Goal: Task Accomplishment & Management: Complete application form

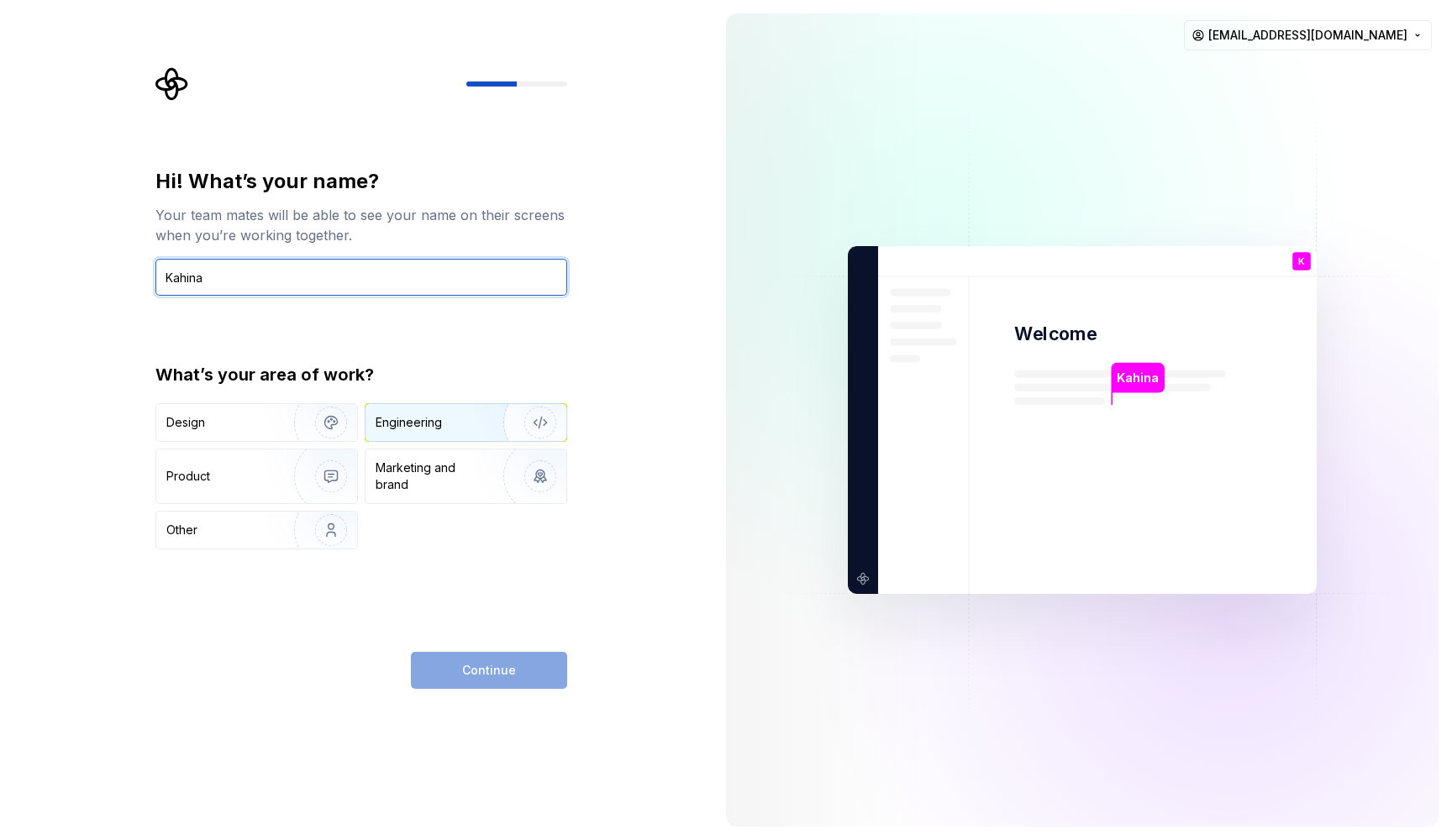
type input "Kahina"
click at [447, 428] on div "Engineering" at bounding box center [442, 422] width 133 height 17
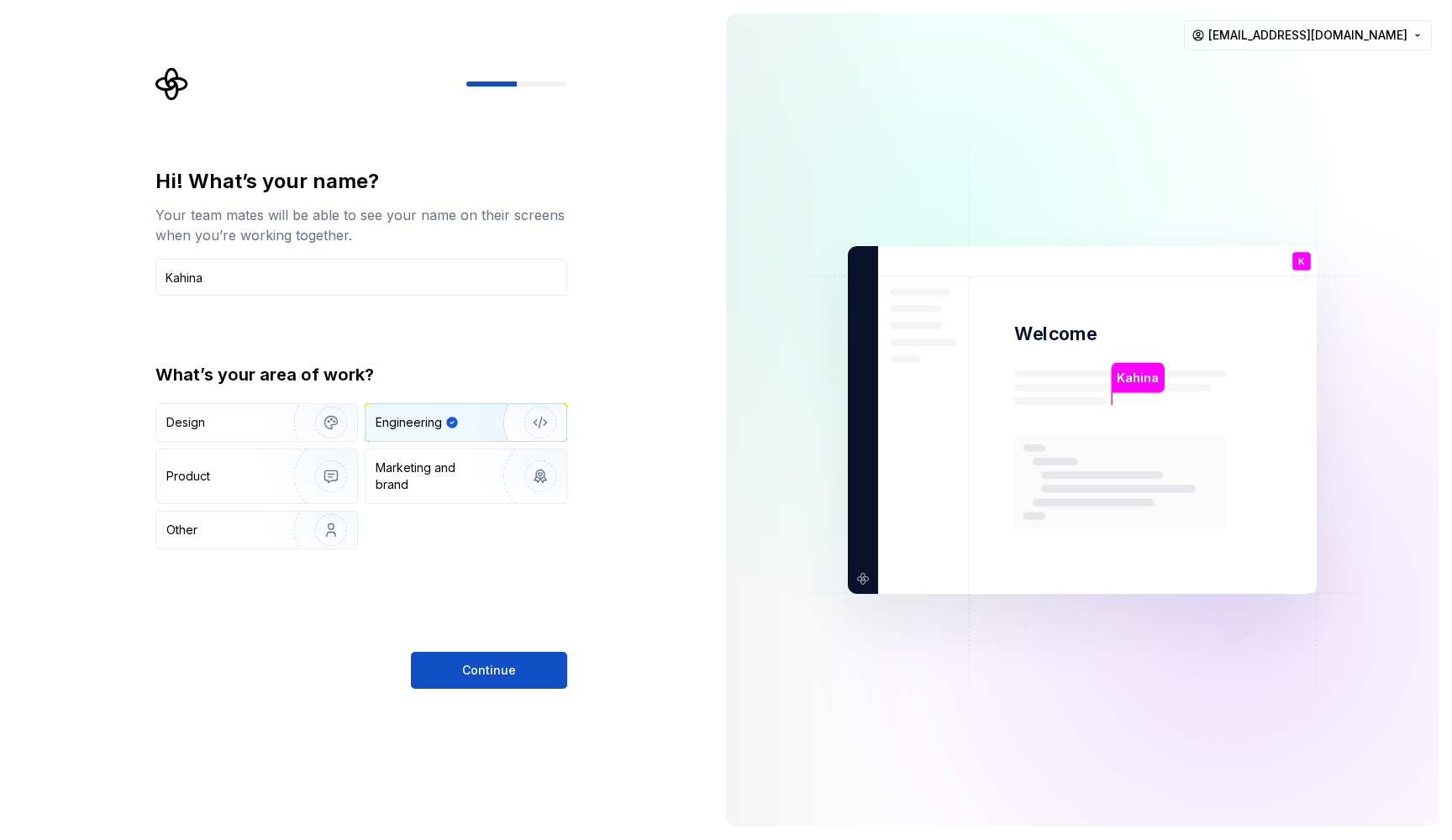
click at [522, 421] on img "button" at bounding box center [529, 422] width 108 height 112
click at [461, 426] on div "Engineering" at bounding box center [451, 422] width 150 height 17
click at [450, 425] on icon "button" at bounding box center [451, 421] width 10 height 10
click at [266, 425] on img "button" at bounding box center [320, 422] width 108 height 112
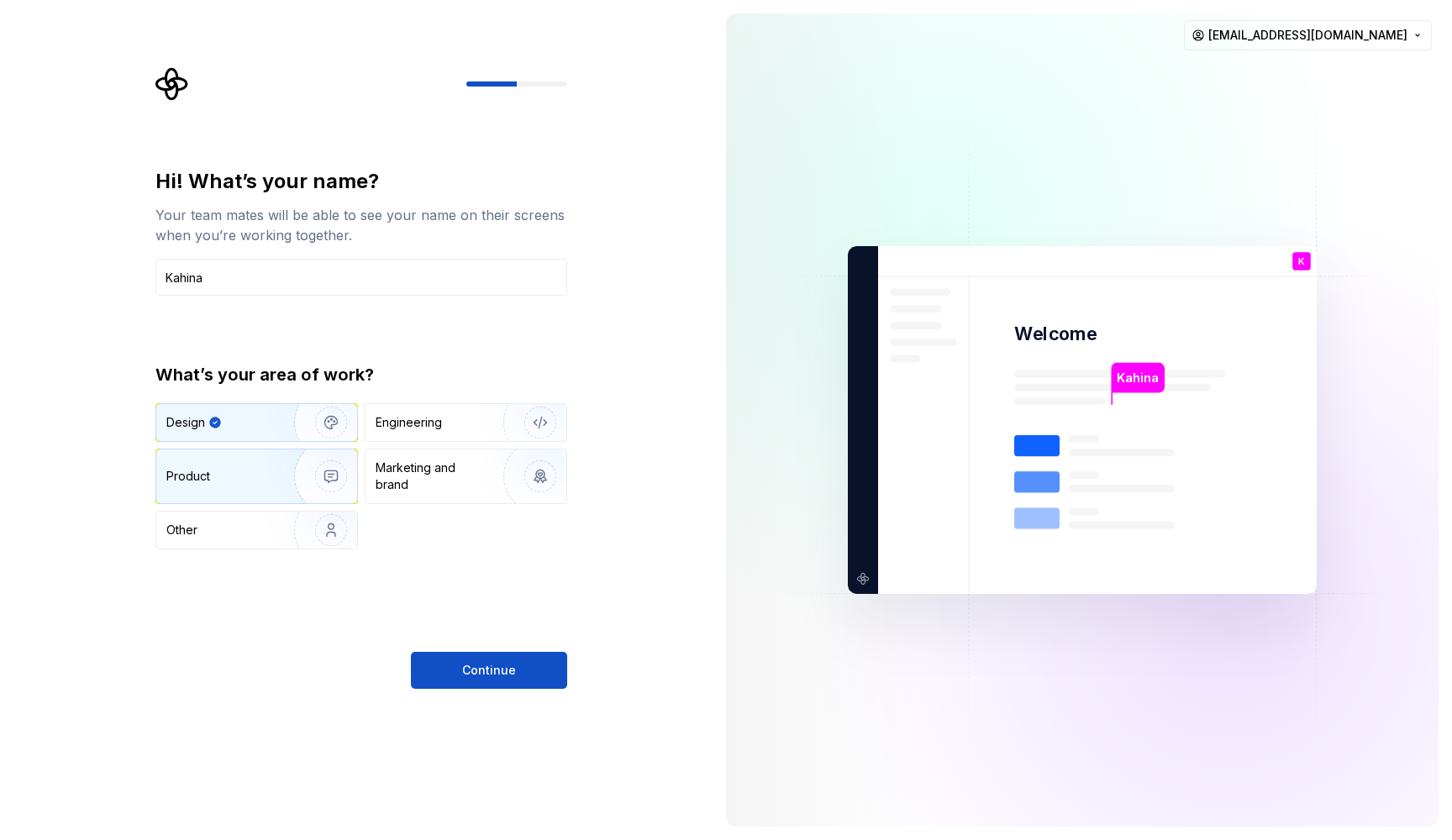
click at [285, 466] on img "button" at bounding box center [320, 477] width 108 height 112
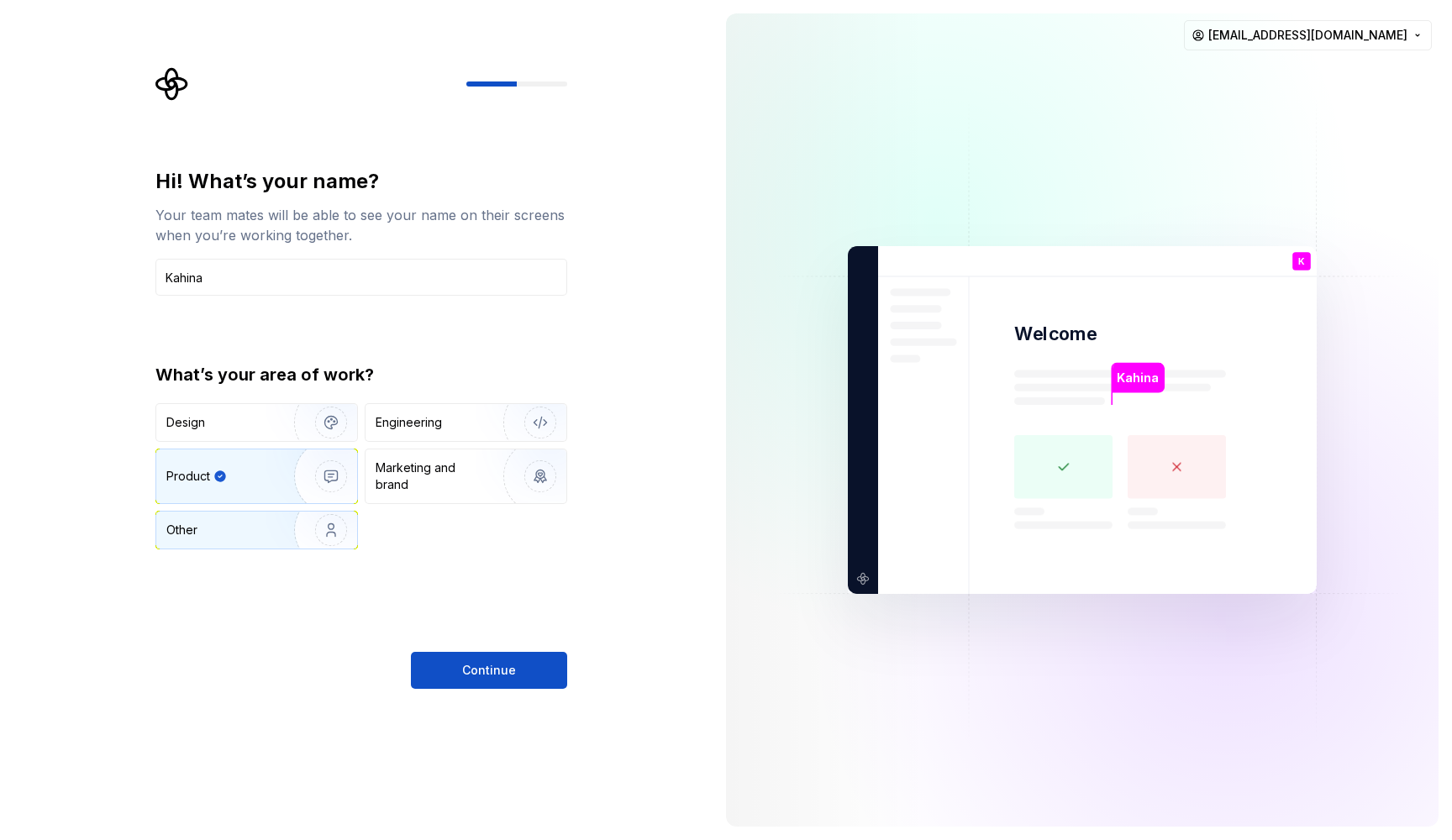
click at [309, 536] on img "button" at bounding box center [320, 530] width 108 height 112
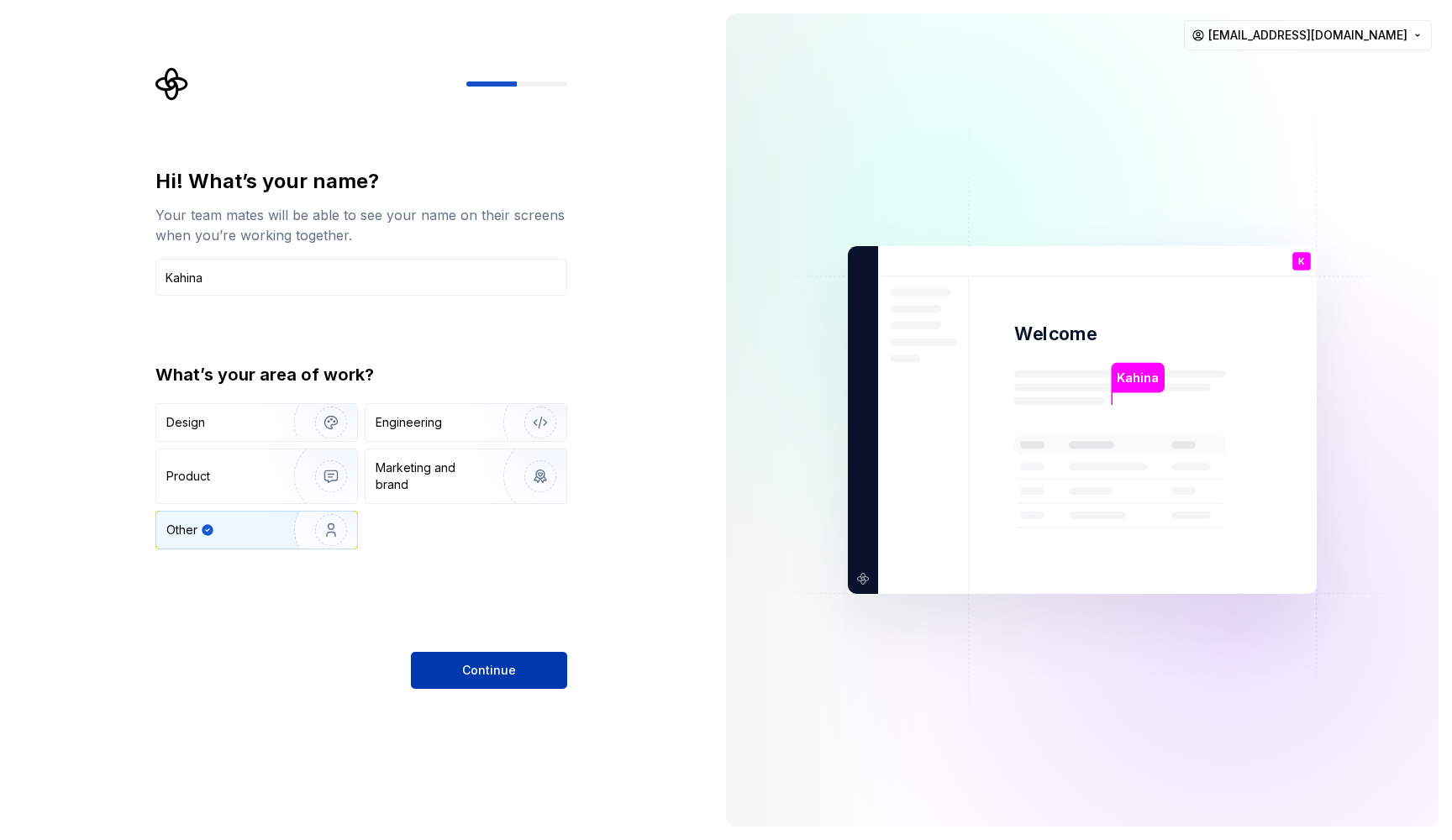
click at [469, 672] on span "Continue" at bounding box center [489, 671] width 54 height 17
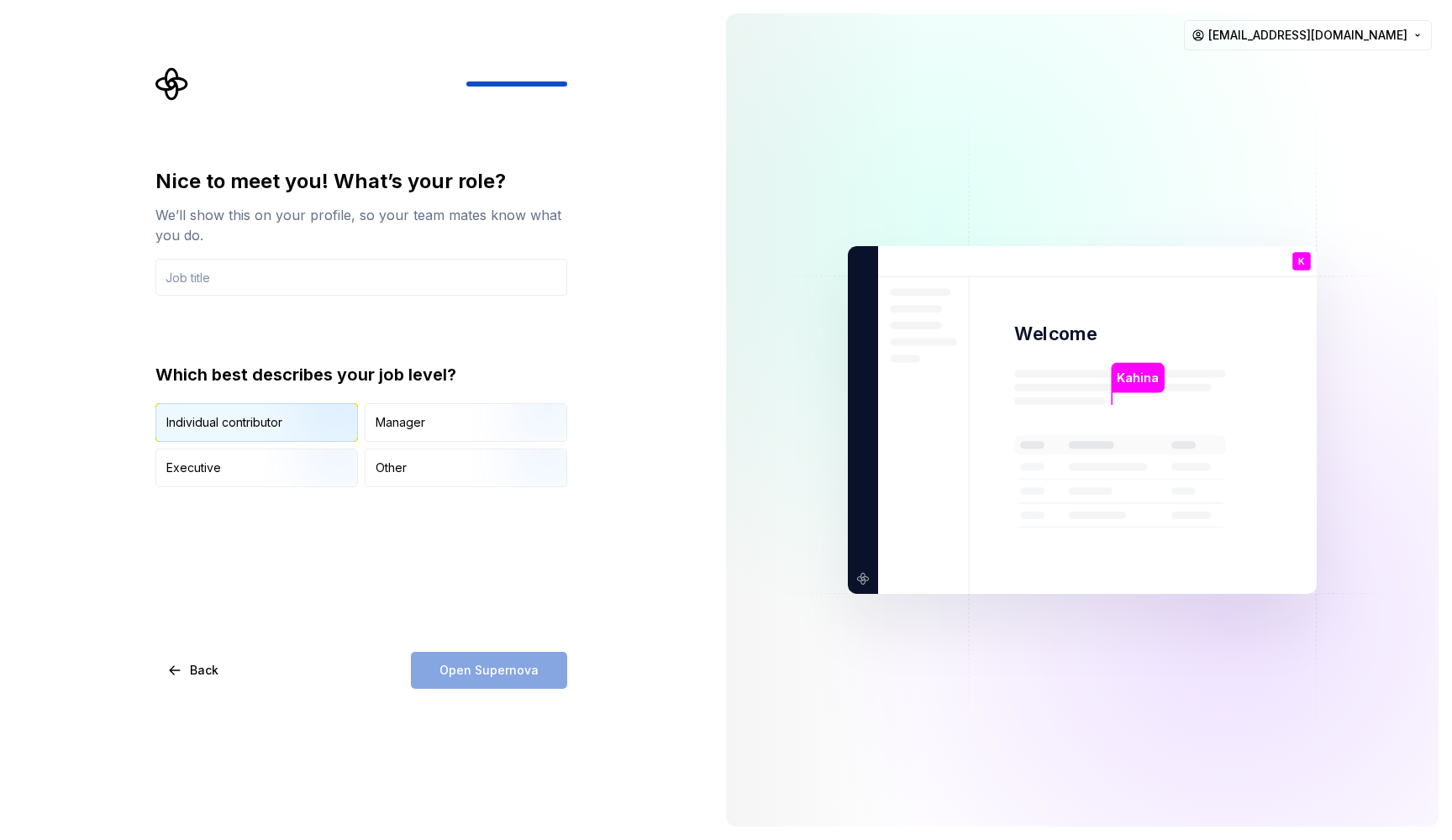
click at [325, 428] on img "button" at bounding box center [316, 443] width 108 height 112
click at [315, 255] on div "Nice to meet you! What’s your role? We’ll show this on your profile, so your te…" at bounding box center [361, 232] width 412 height 127
click at [311, 278] on input "text" at bounding box center [361, 277] width 412 height 37
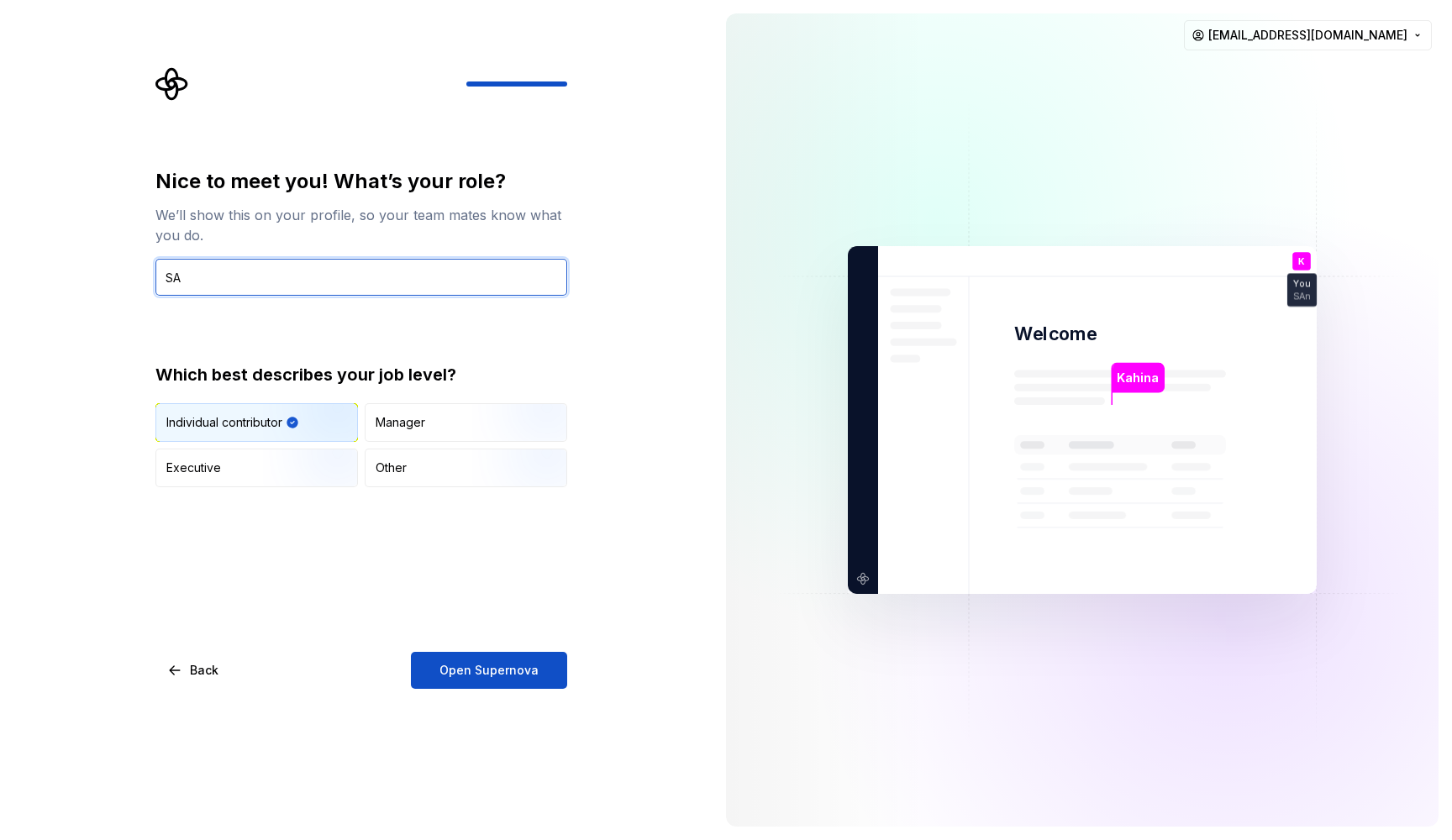
type input "S"
click at [172, 281] on input "Android dev" at bounding box center [361, 277] width 412 height 37
type input "Android dev"
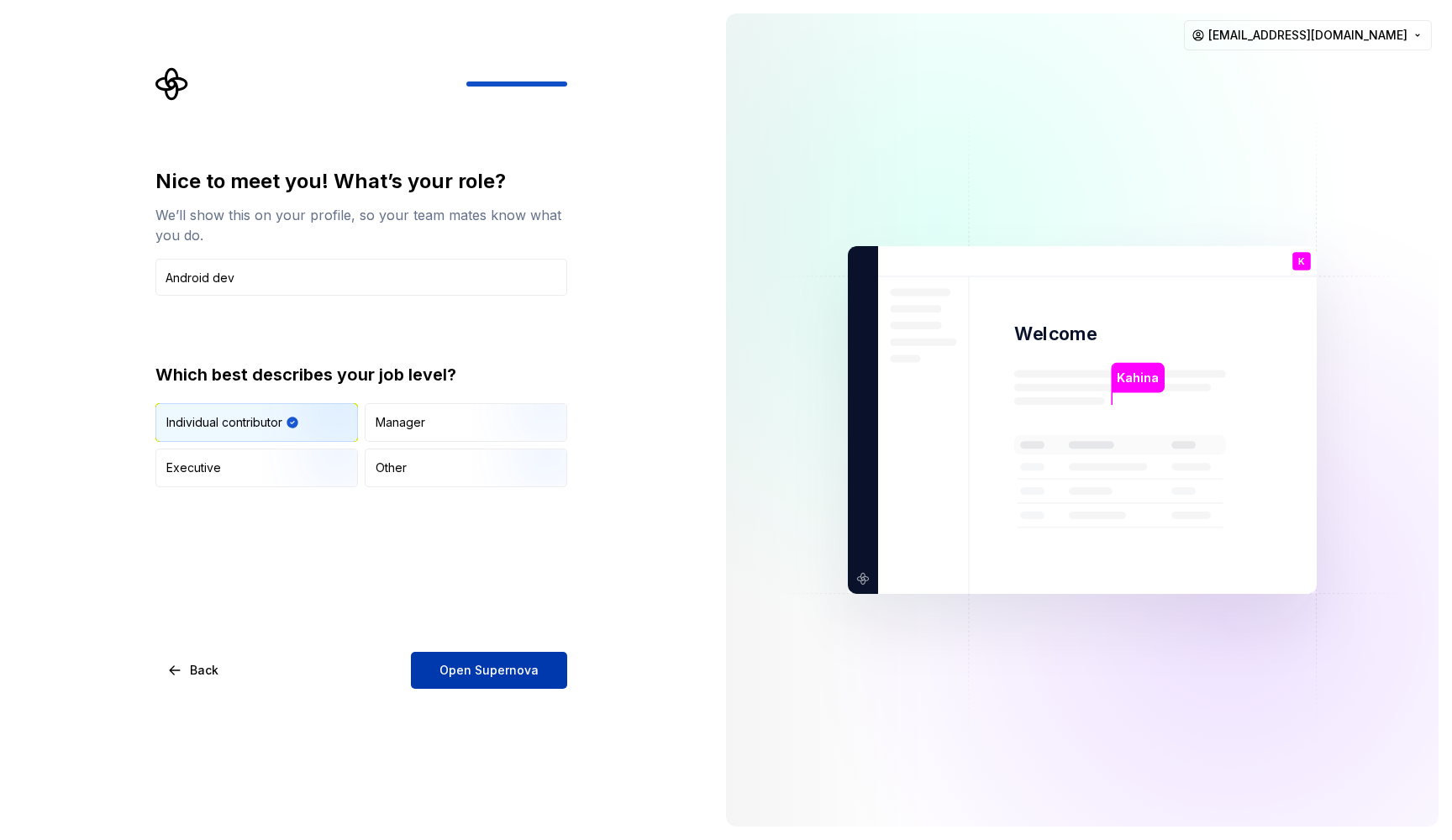
click at [476, 676] on span "Open Supernova" at bounding box center [489, 671] width 99 height 17
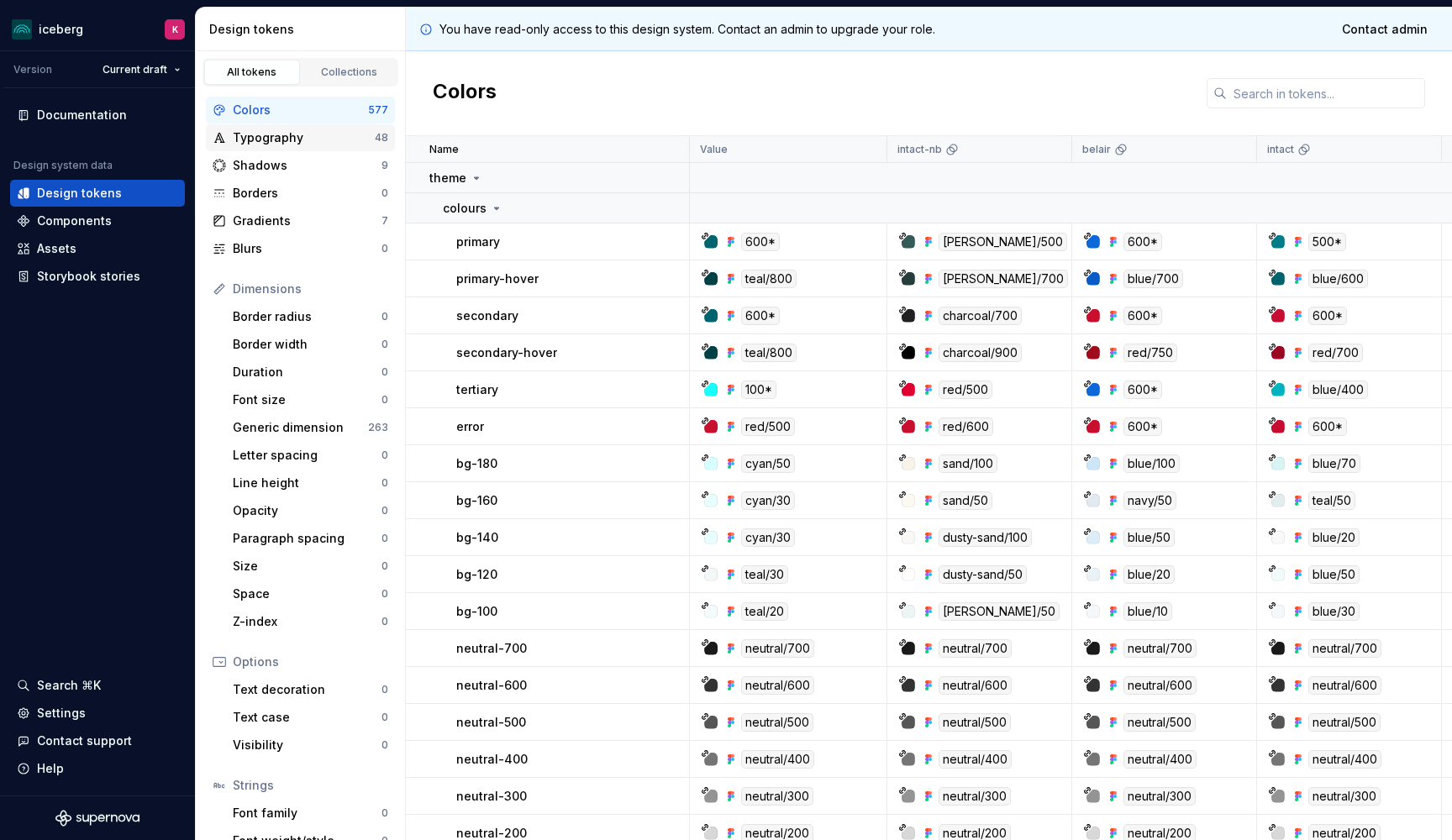
click at [281, 143] on div "Typography" at bounding box center [304, 138] width 142 height 17
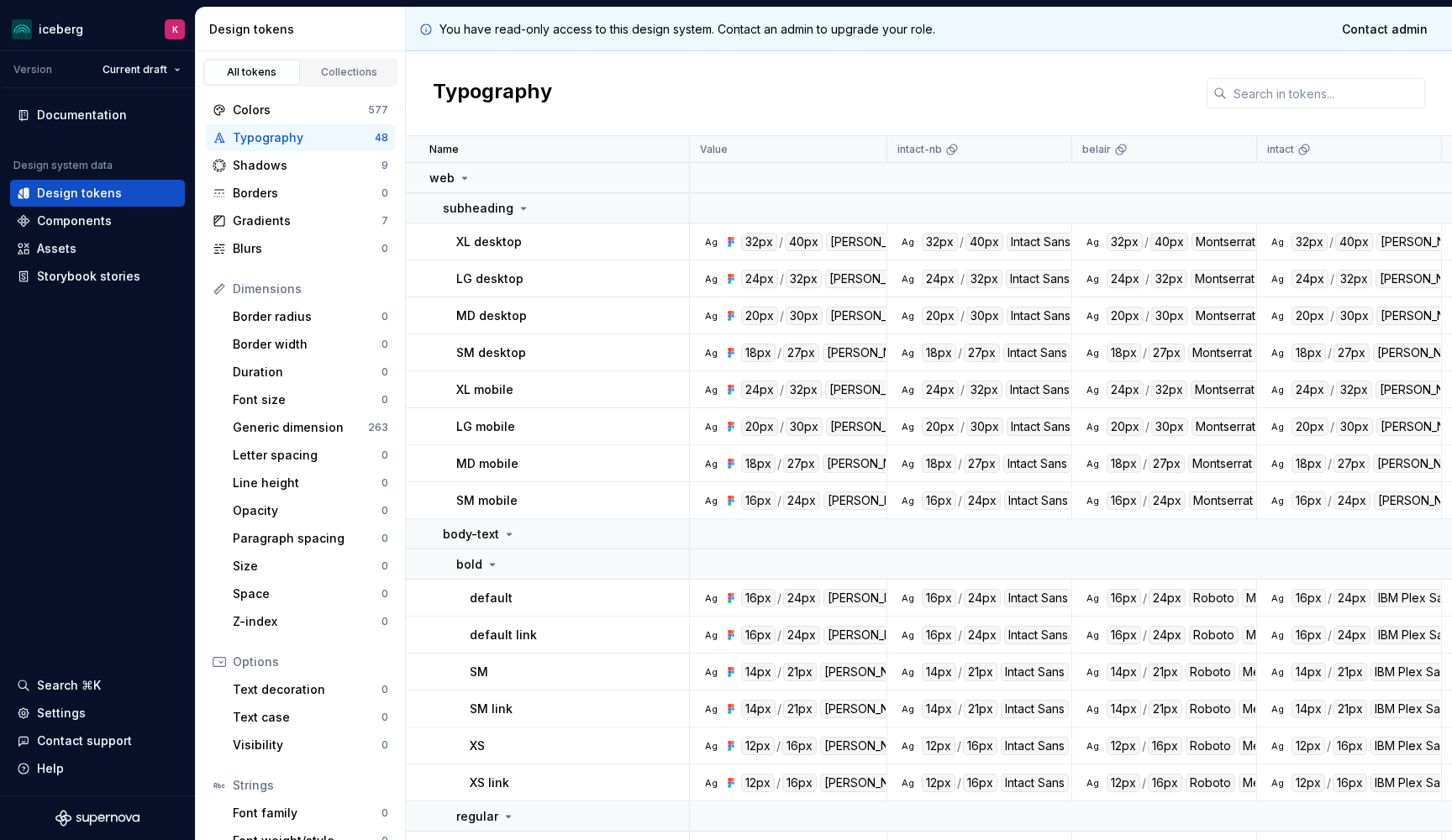
click at [350, 55] on div "All tokens Collections" at bounding box center [301, 68] width 209 height 35
click at [345, 63] on link "Collections" at bounding box center [349, 72] width 96 height 25
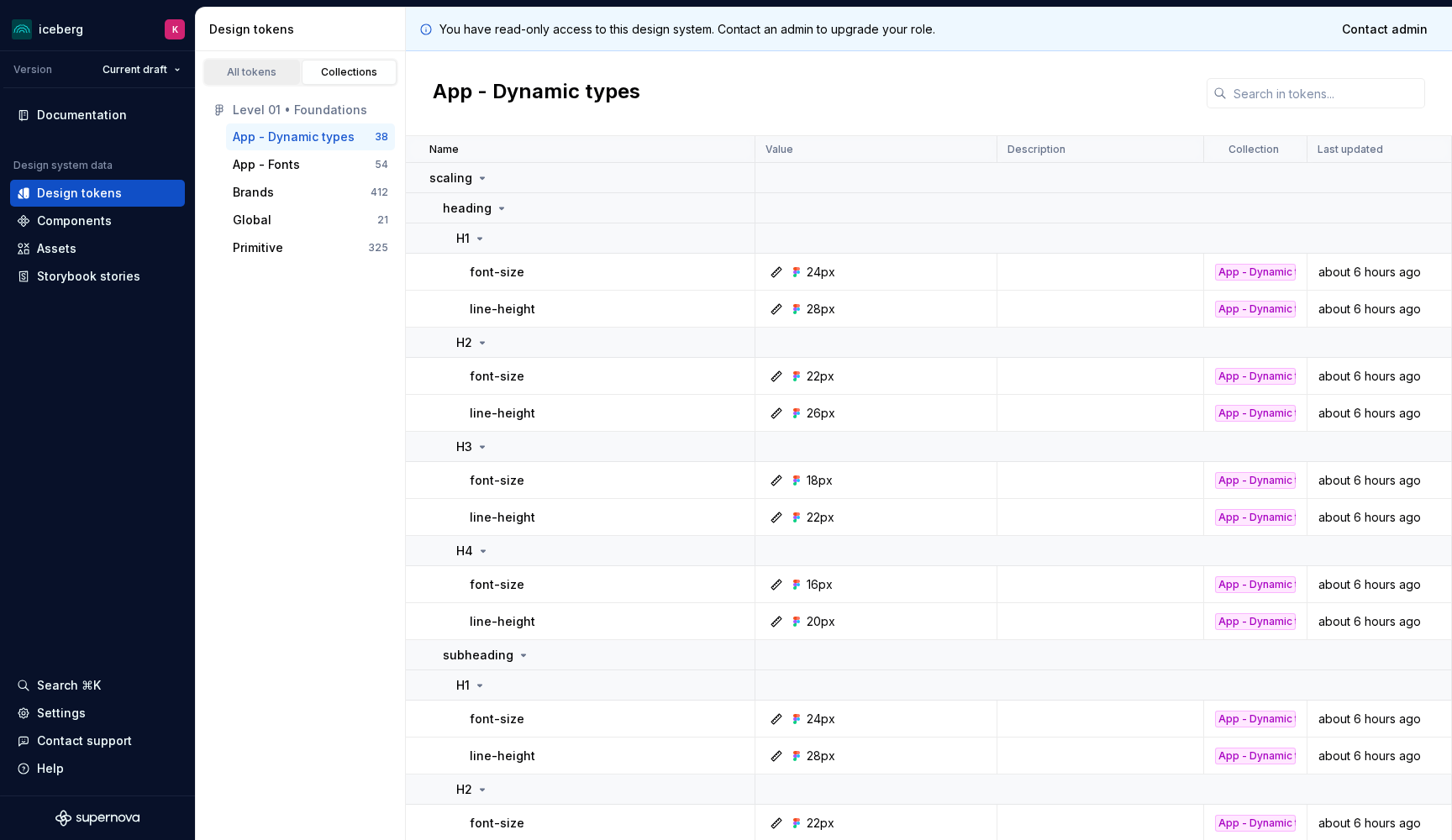
click at [261, 75] on div "All tokens" at bounding box center [252, 72] width 84 height 13
